Goal: Information Seeking & Learning: Learn about a topic

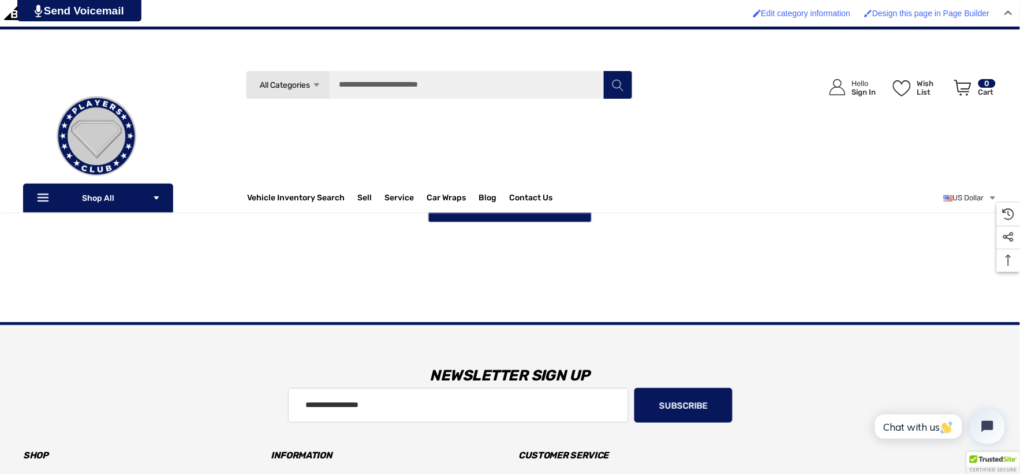
scroll to position [1152, 0]
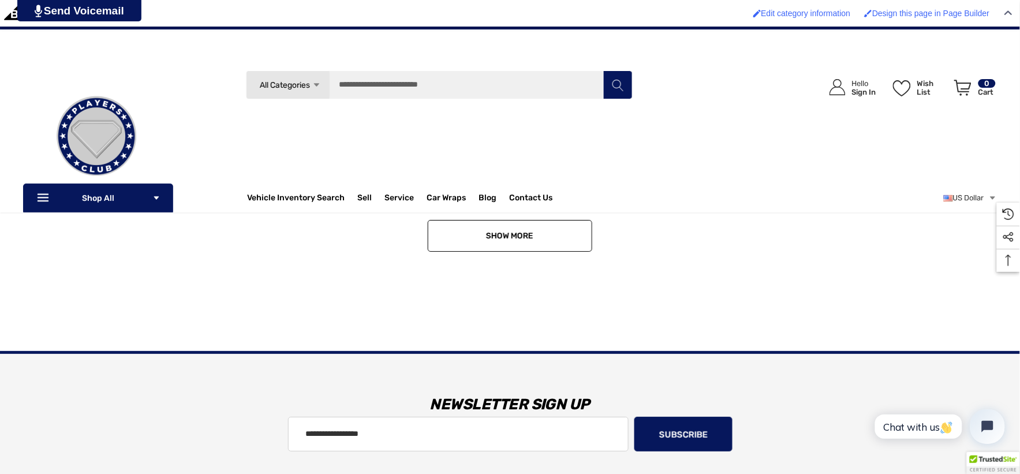
click at [484, 246] on link "Show More" at bounding box center [510, 236] width 165 height 32
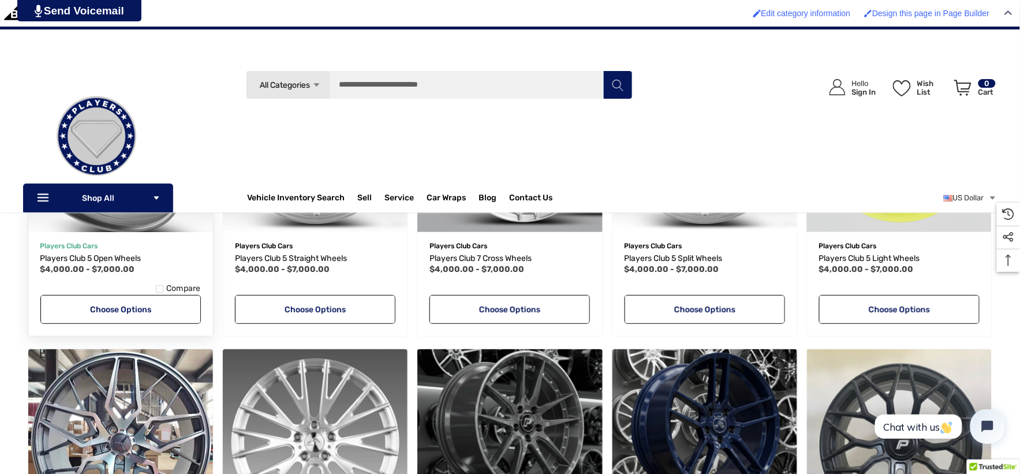
scroll to position [1280, 0]
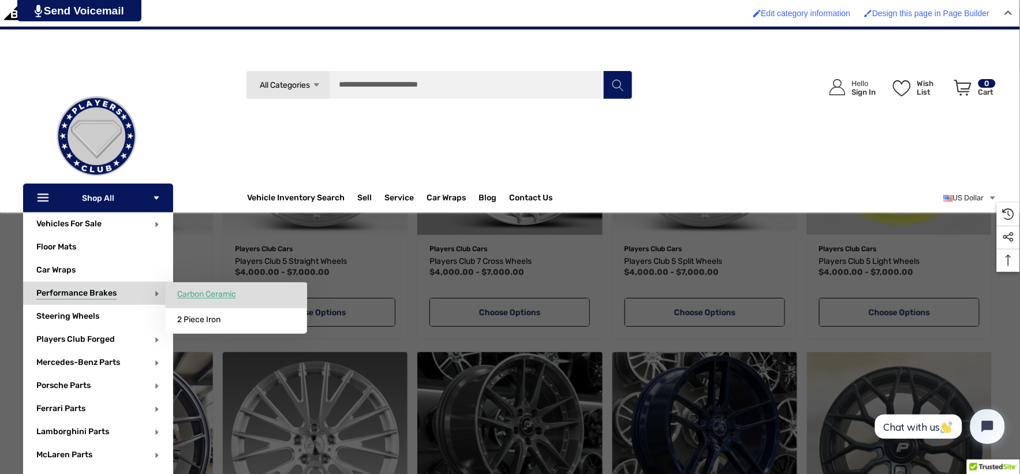
click at [210, 292] on span "Carbon Ceramic" at bounding box center [206, 294] width 59 height 10
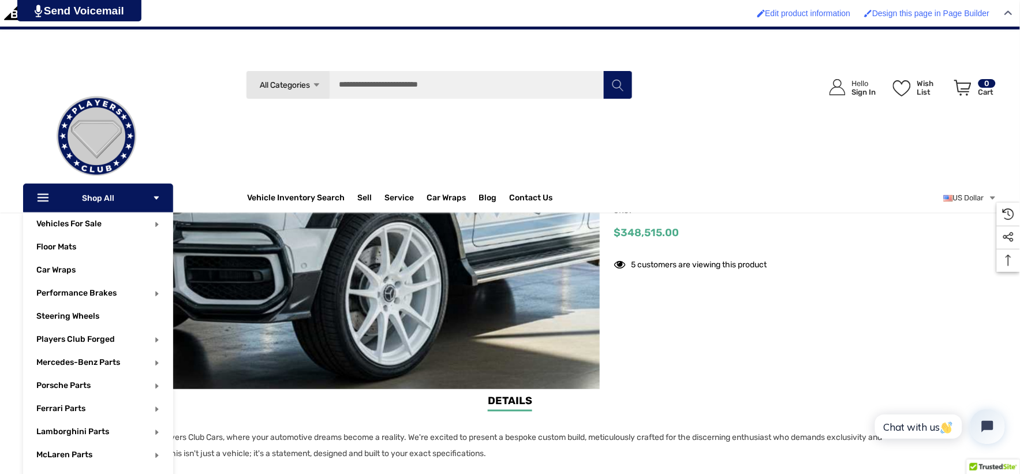
scroll to position [128, 0]
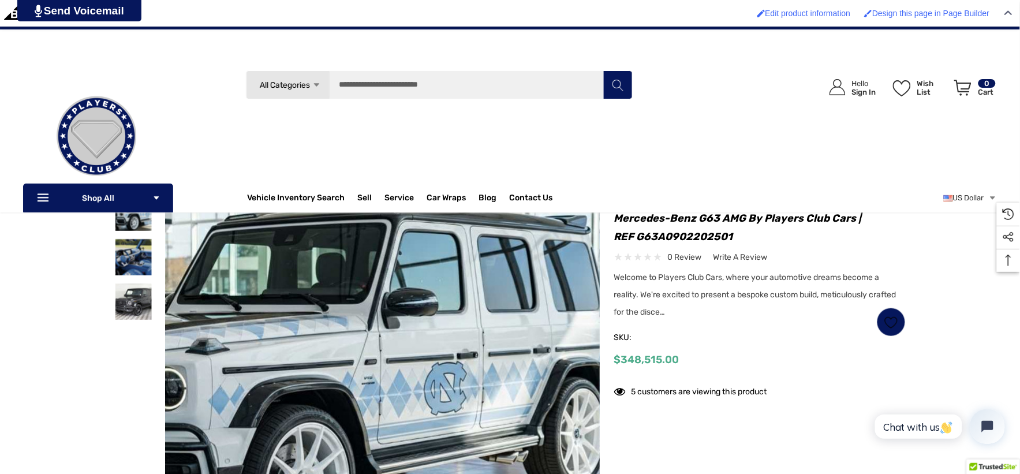
click at [504, 275] on img at bounding box center [297, 378] width 739 height 386
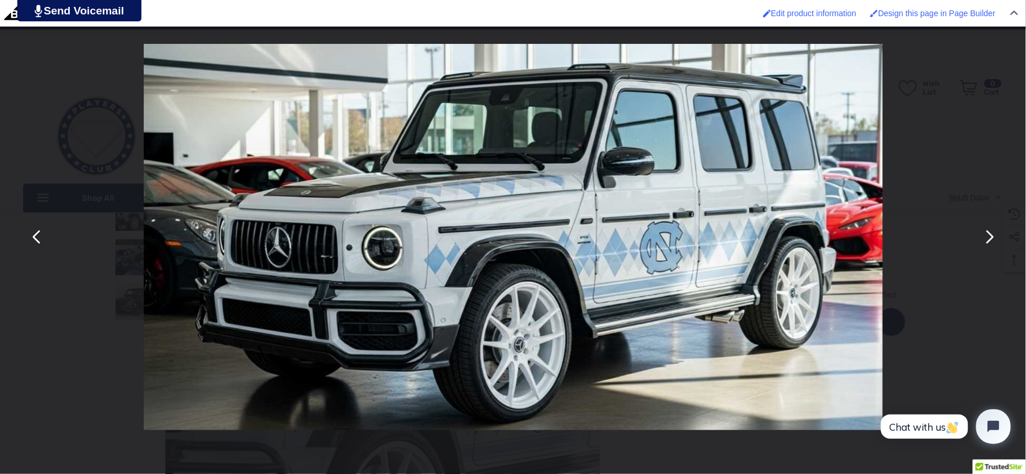
click at [990, 243] on button "You can close this modal content with the ESC key" at bounding box center [989, 237] width 28 height 28
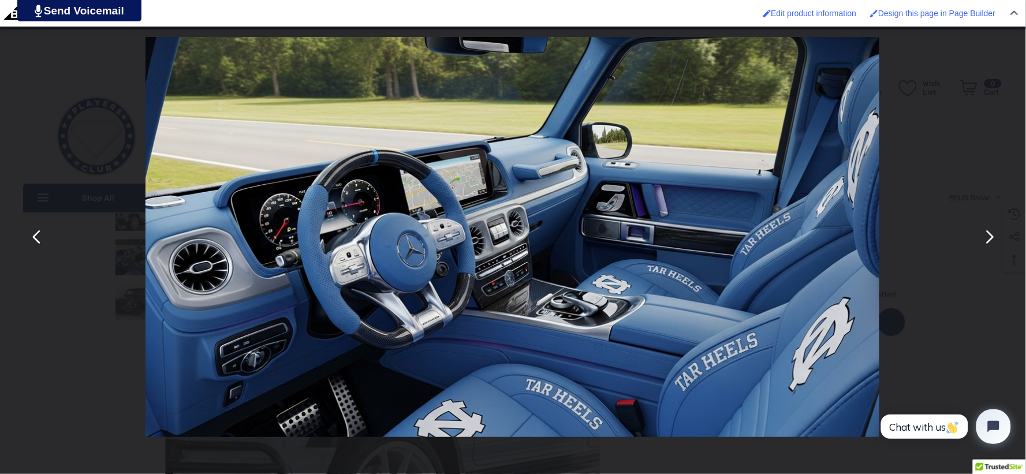
click at [991, 243] on button "You can close this modal content with the ESC key" at bounding box center [989, 237] width 28 height 28
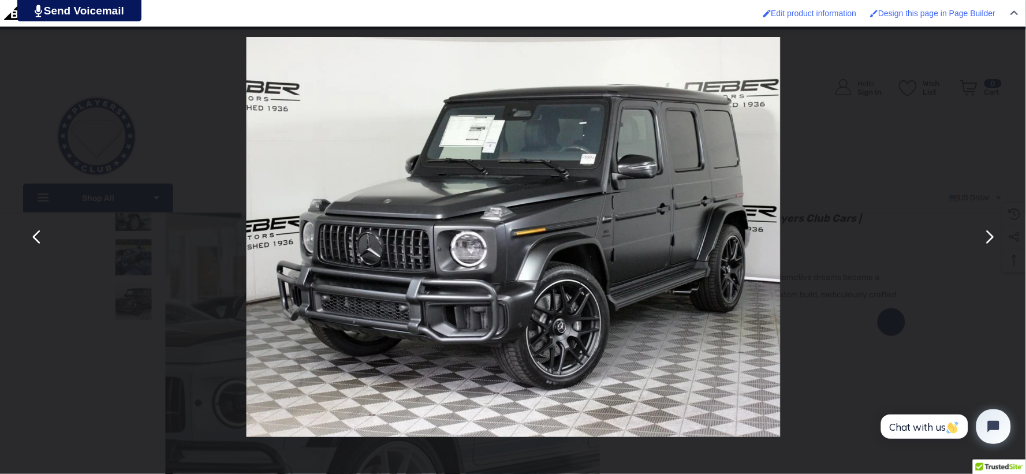
click at [991, 243] on button "You can close this modal content with the ESC key" at bounding box center [989, 237] width 28 height 28
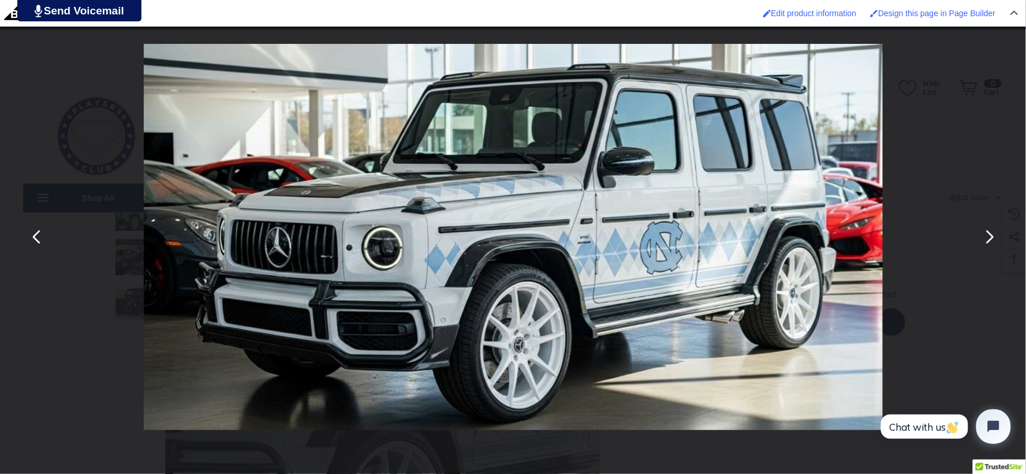
click at [66, 315] on div "You can close this modal content with the ESC key" at bounding box center [513, 237] width 1026 height 474
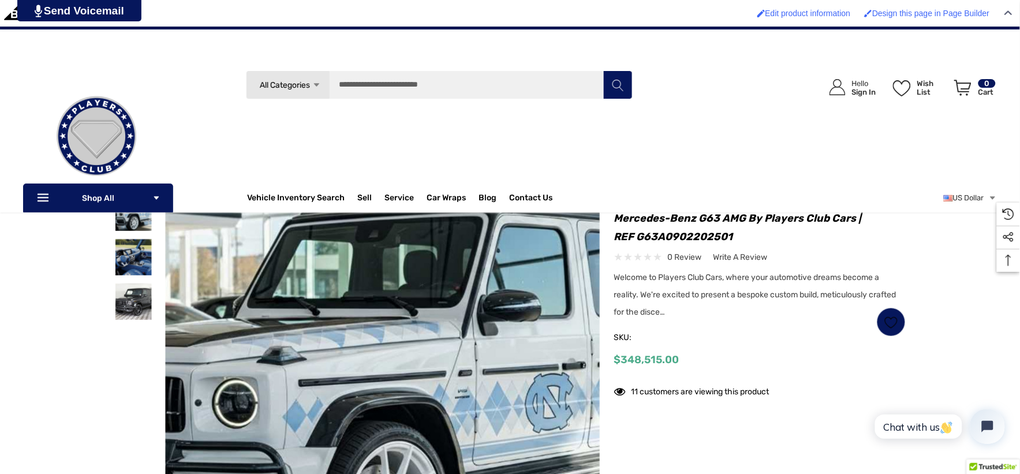
click at [746, 235] on h1 "Custom Built UNC Tar Heels Widebody 2025 Mercedes-Benz G63 AMG by Players Club …" at bounding box center [760, 218] width 292 height 55
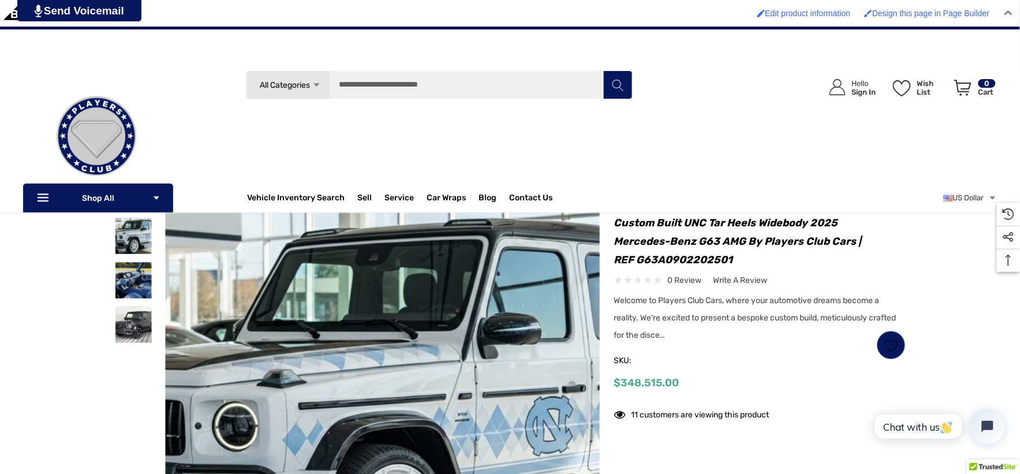
scroll to position [64, 0]
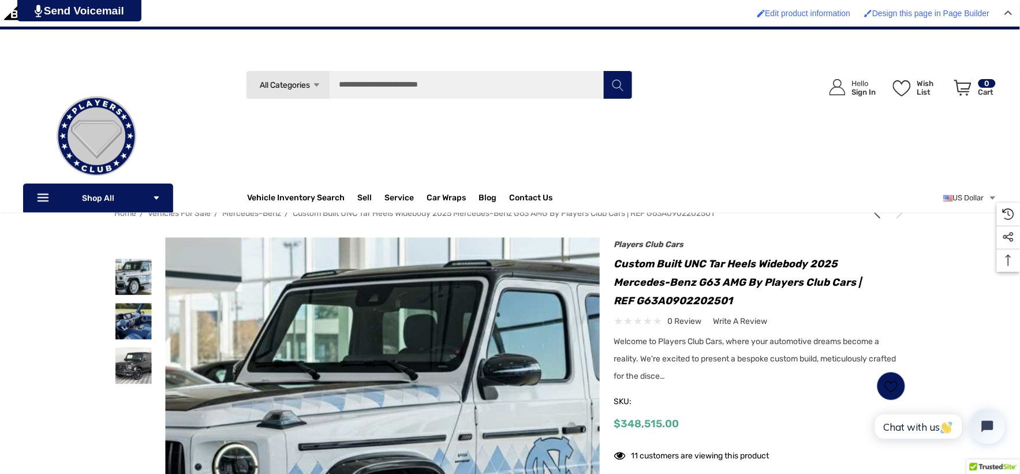
click at [613, 264] on div "Previous Next Custom Built Fortnite Widebody 2025 Mercedes-Benz G63 AMG by Play…" at bounding box center [753, 356] width 306 height 227
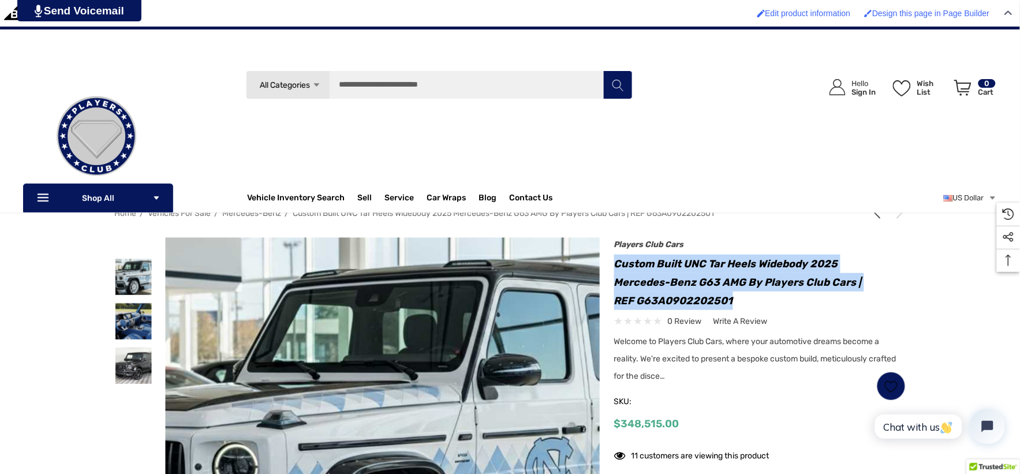
click at [732, 301] on h1 "Custom Built UNC Tar Heels Widebody 2025 Mercedes-Benz G63 AMG by Players Club …" at bounding box center [760, 282] width 292 height 55
copy h1 "Custom Built UNC Tar Heels Widebody 2025 Mercedes-Benz G63 AMG by Players Club …"
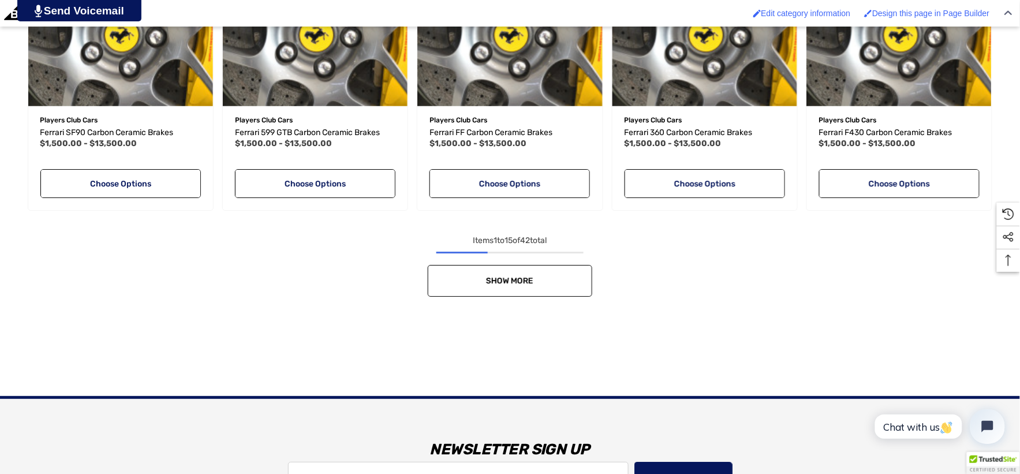
click at [538, 274] on link "Show More" at bounding box center [510, 281] width 165 height 32
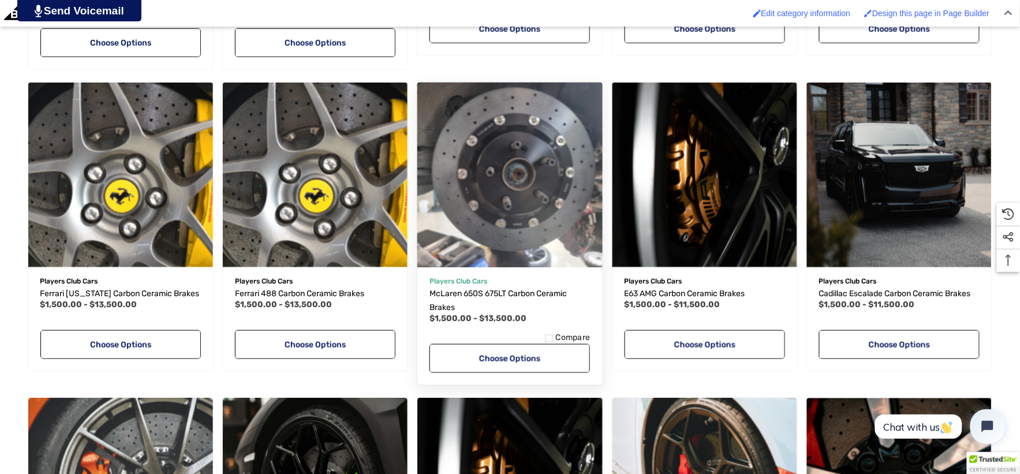
scroll to position [1796, 0]
